Goal: Task Accomplishment & Management: Manage account settings

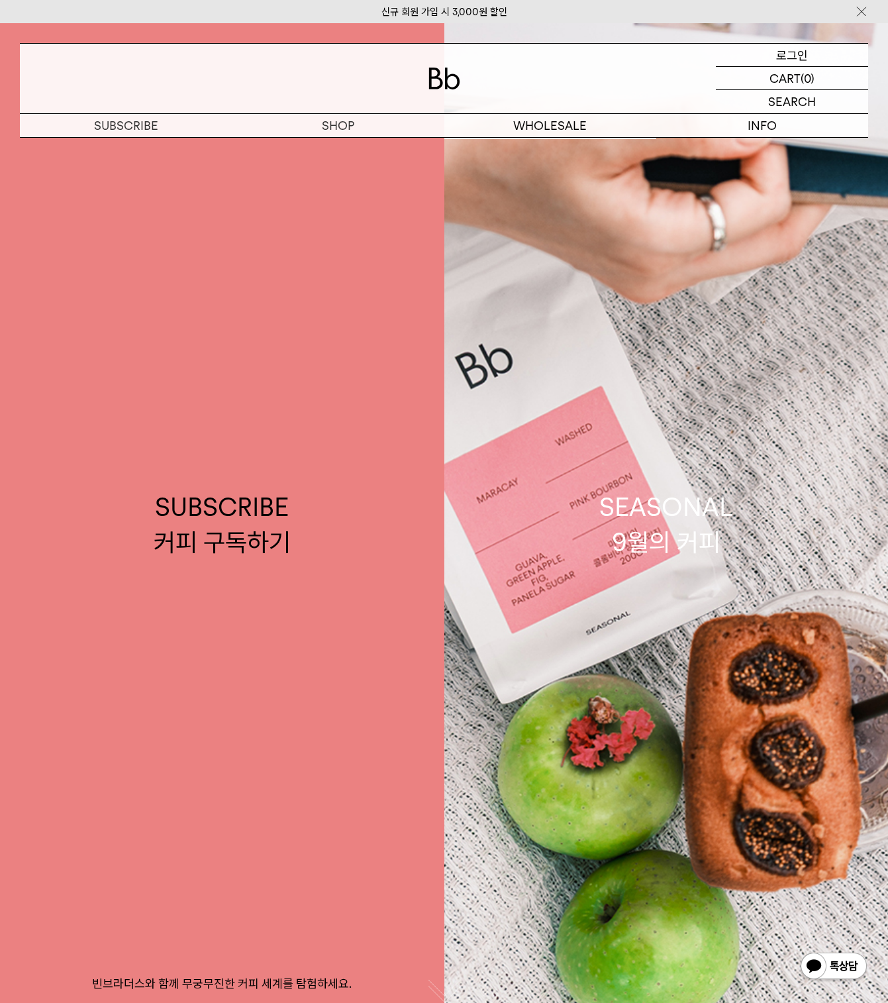
click at [798, 60] on p "로그인" at bounding box center [793, 55] width 32 height 23
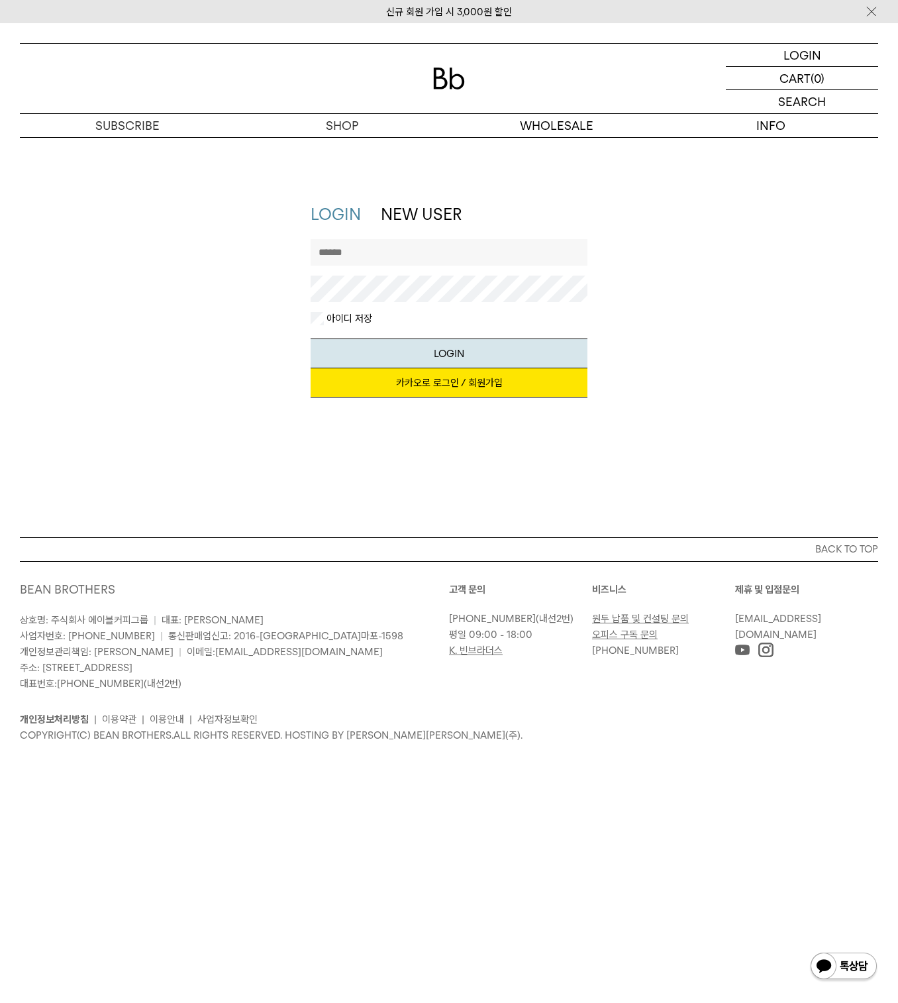
click at [483, 380] on link "카카오로 로그인 / 회원가입" at bounding box center [450, 382] width 278 height 29
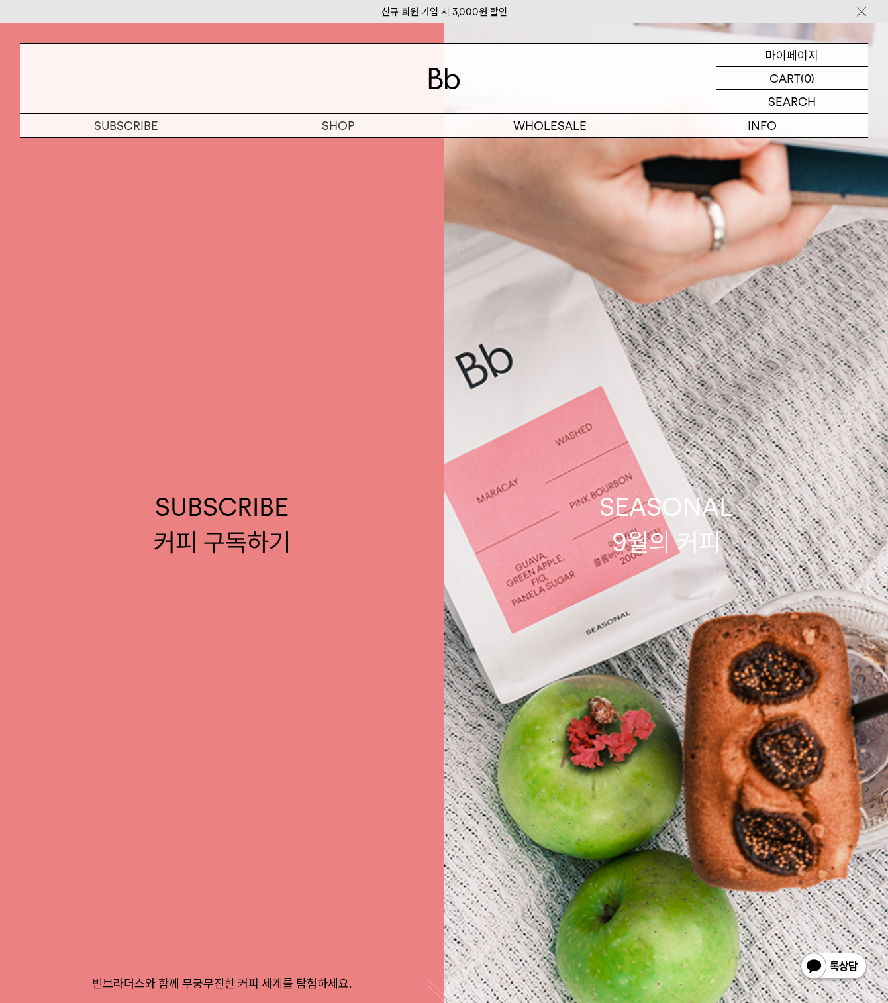
click at [783, 62] on p "마이페이지" at bounding box center [792, 55] width 53 height 23
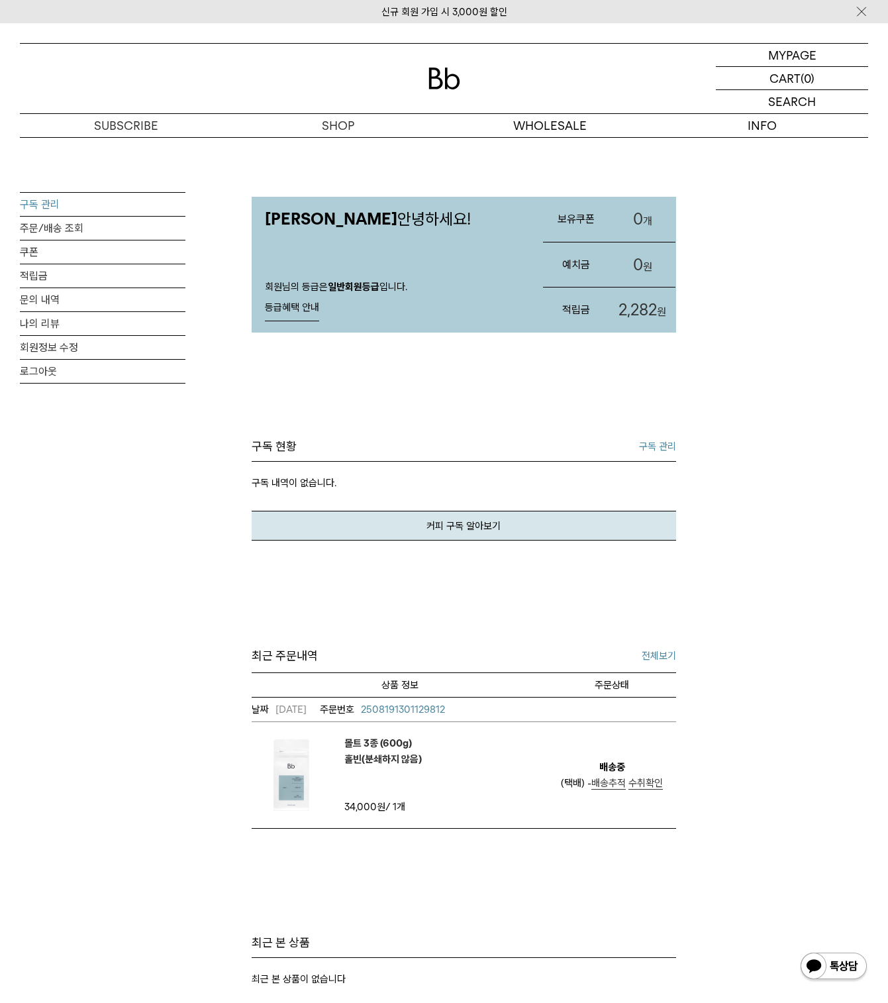
click at [39, 211] on link "구독 관리" at bounding box center [103, 204] width 166 height 23
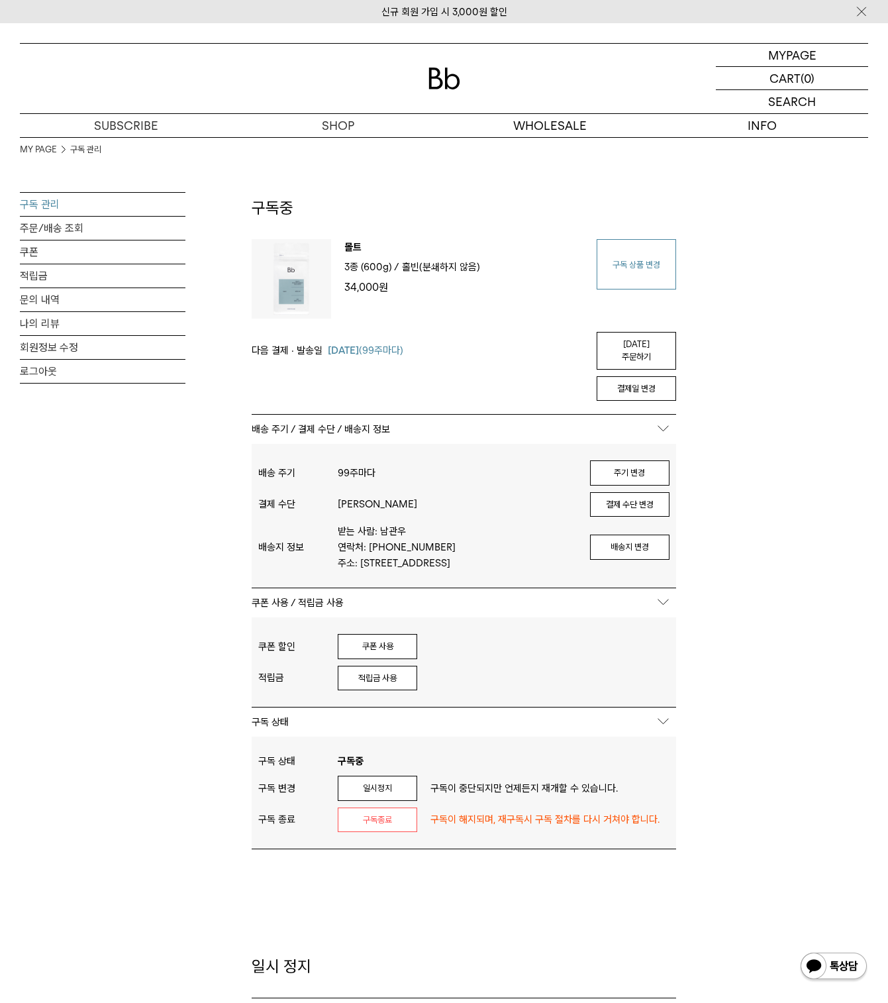
click at [638, 276] on link "구독 상품 변경" at bounding box center [637, 264] width 80 height 50
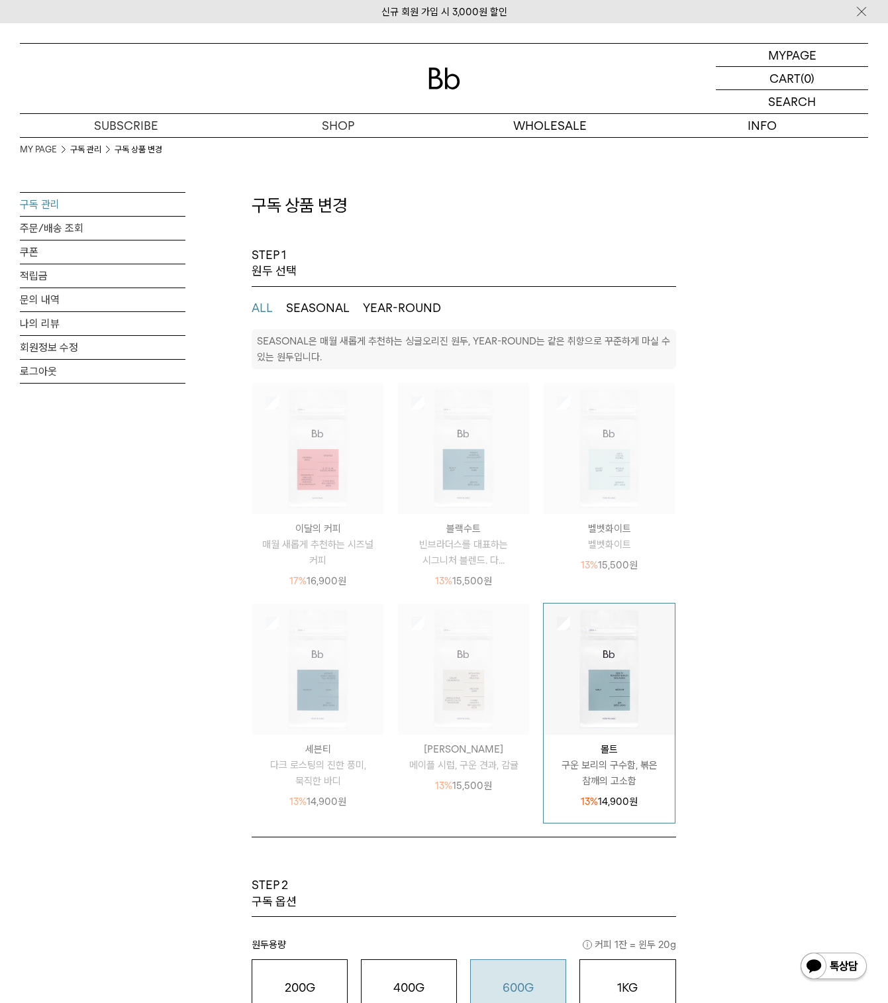
select select "**"
click at [323, 692] on img at bounding box center [317, 669] width 131 height 131
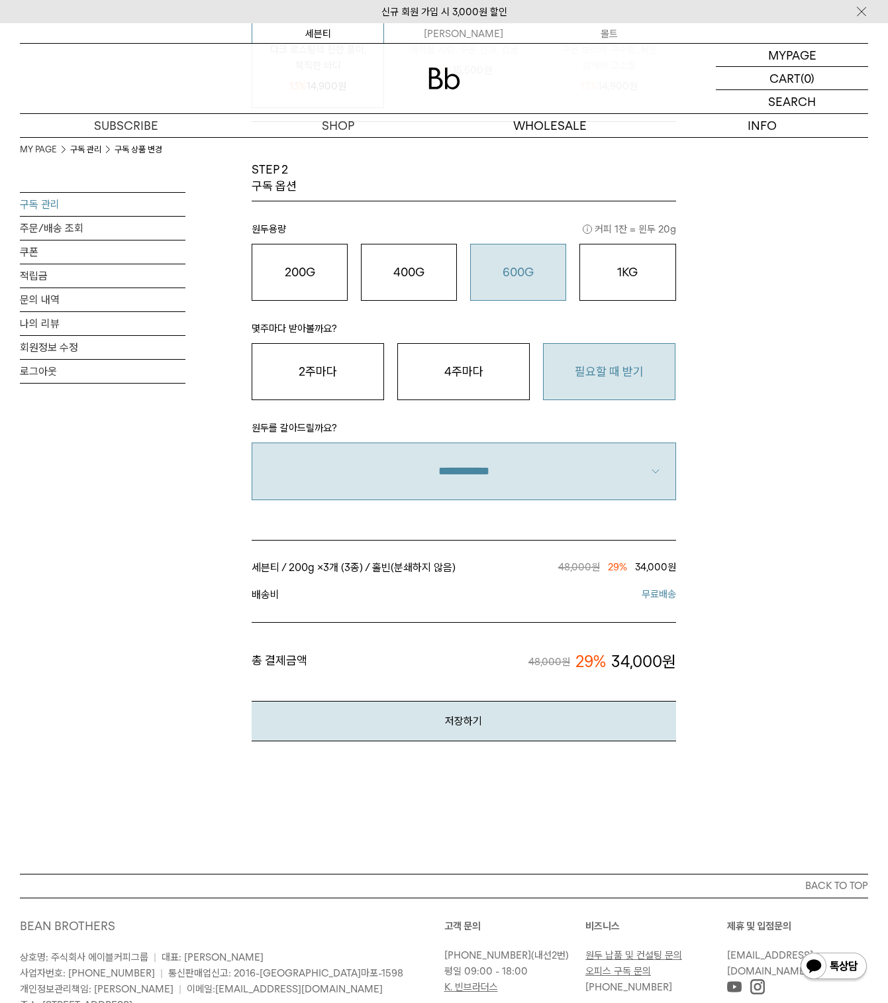
scroll to position [729, 0]
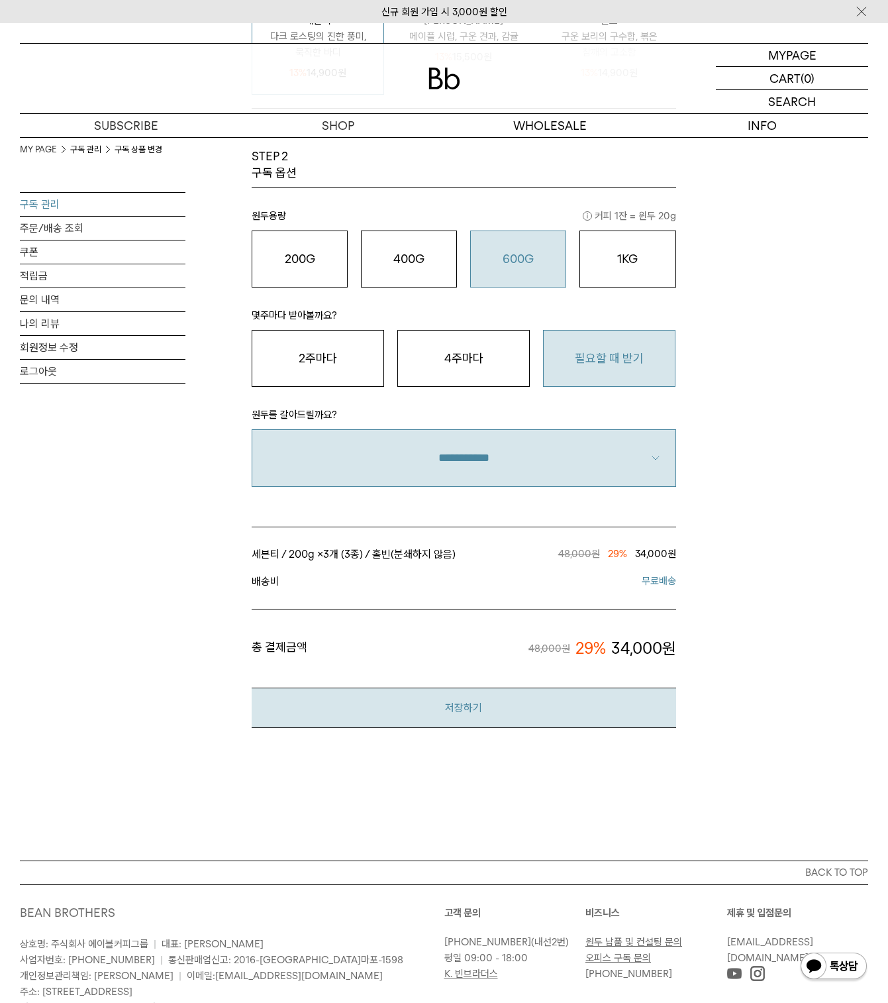
click at [500, 704] on button "저장하기" at bounding box center [464, 708] width 425 height 40
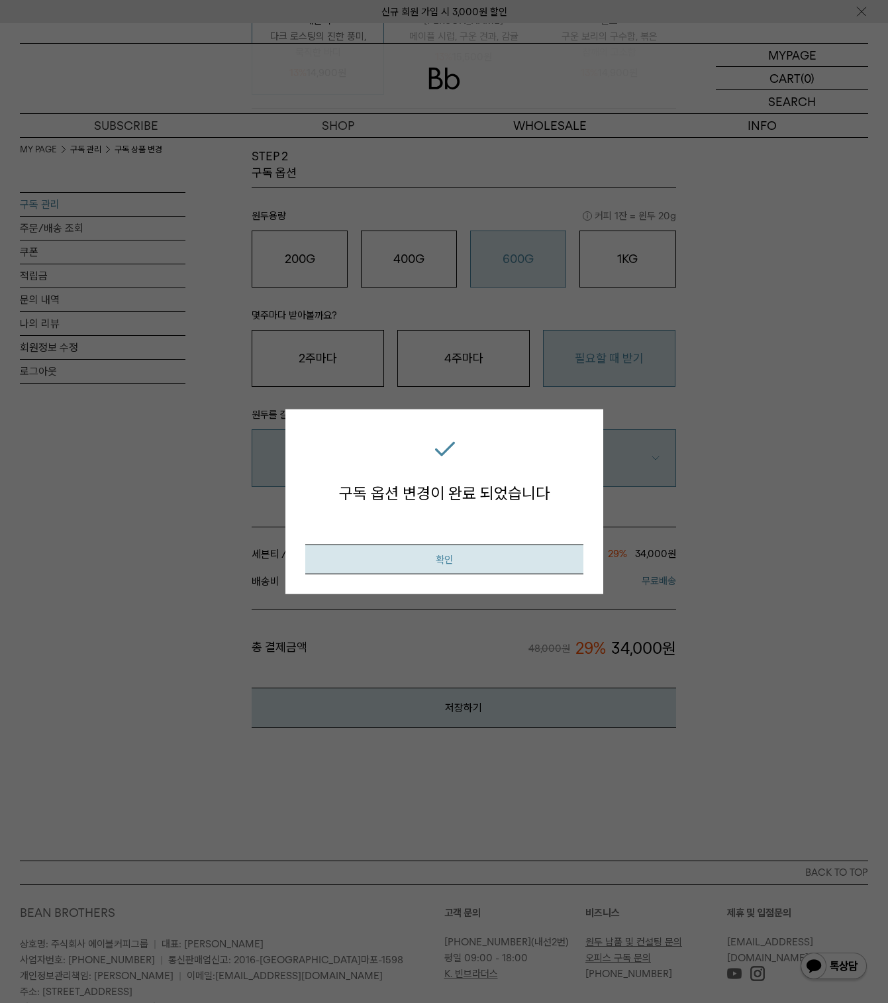
click at [511, 556] on button "확인" at bounding box center [444, 559] width 278 height 30
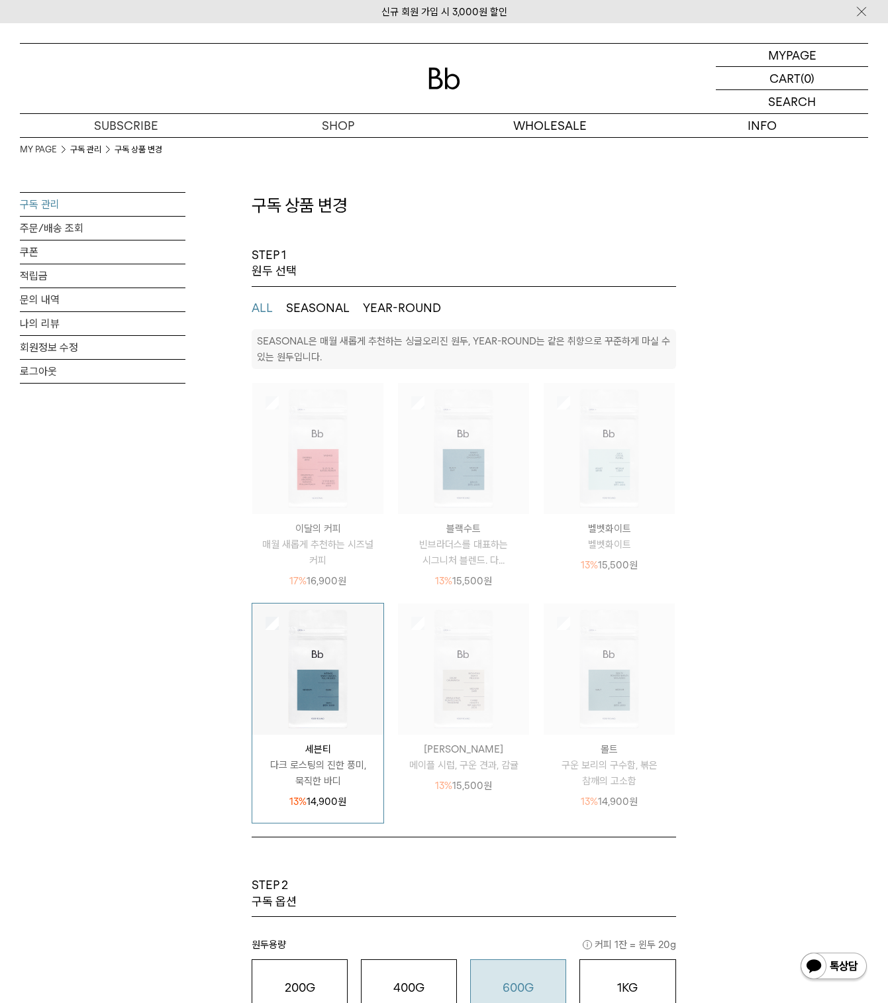
select select "**"
click at [61, 201] on link "구독 관리" at bounding box center [103, 204] width 166 height 23
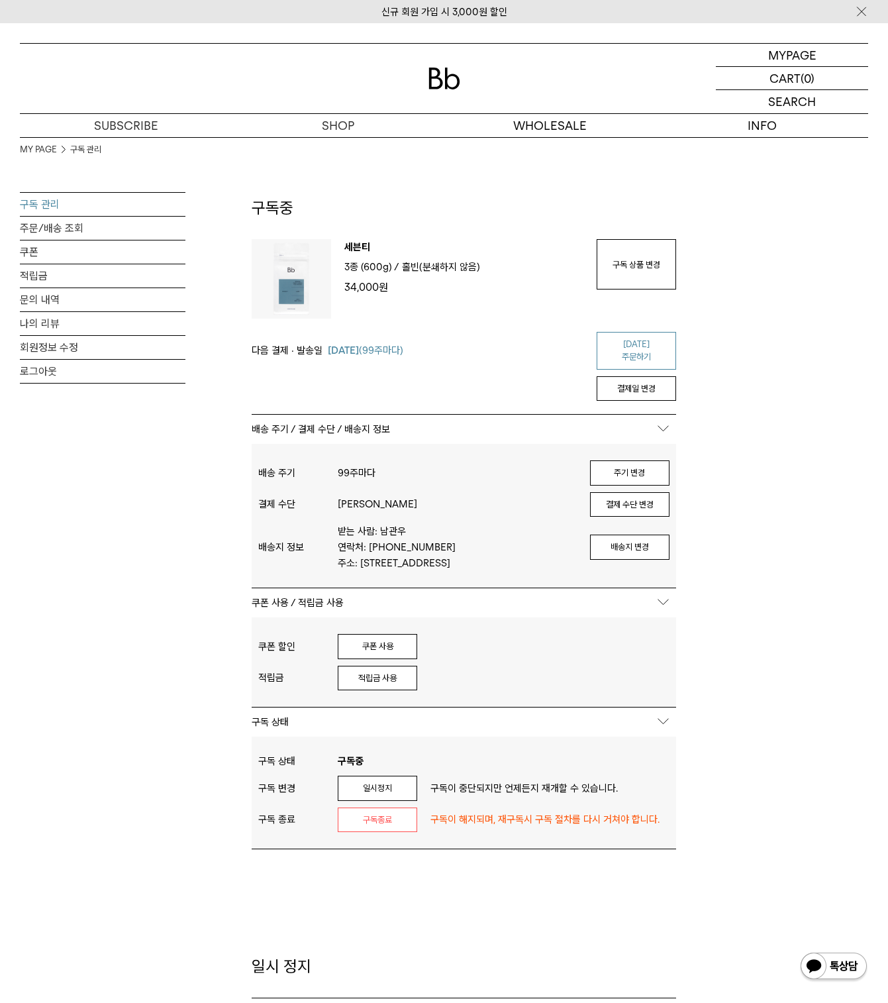
click at [638, 341] on link "[DATE] 주문하기" at bounding box center [637, 351] width 80 height 38
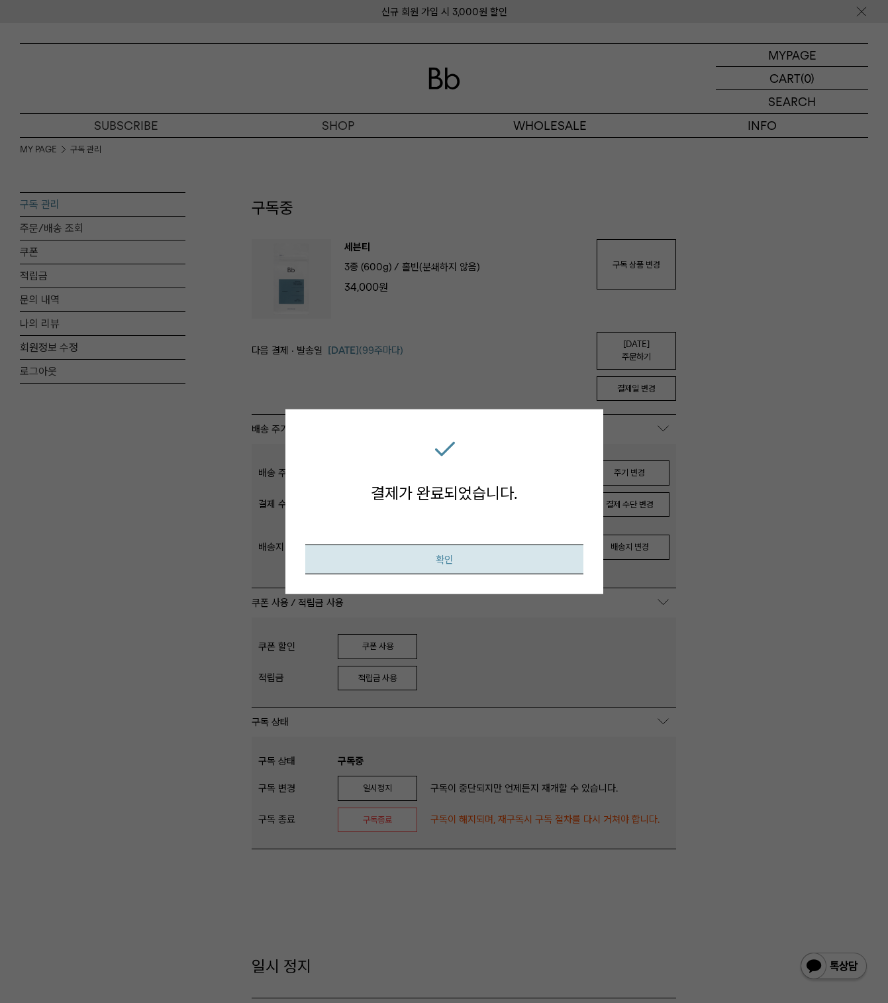
click at [515, 568] on button "확인" at bounding box center [444, 559] width 278 height 30
